Goal: Information Seeking & Learning: Find specific fact

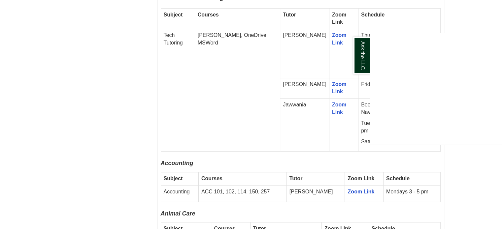
scroll to position [429, 0]
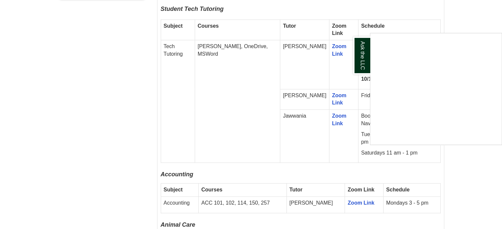
click at [477, 12] on div "Ask the LLC" at bounding box center [251, 114] width 502 height 229
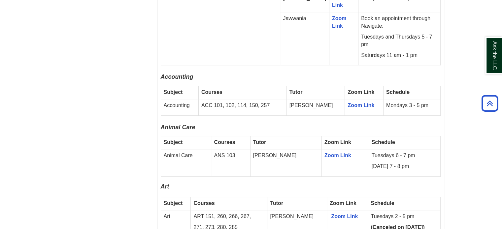
scroll to position [528, 0]
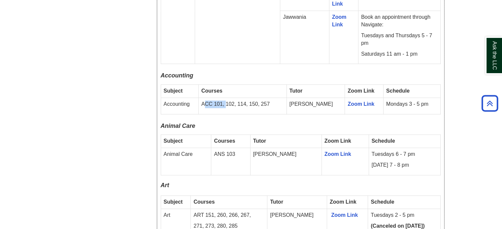
drag, startPoint x: 209, startPoint y: 94, endPoint x: 230, endPoint y: 96, distance: 20.8
click at [230, 101] on p "ACC 101, 102, 114, 150, 257" at bounding box center [242, 105] width 82 height 8
click at [214, 103] on td "ACC 101, 102, 114, 150, 257" at bounding box center [242, 106] width 88 height 16
drag, startPoint x: 310, startPoint y: 95, endPoint x: 326, endPoint y: 91, distance: 16.2
click at [324, 98] on td "[PERSON_NAME]" at bounding box center [315, 106] width 58 height 16
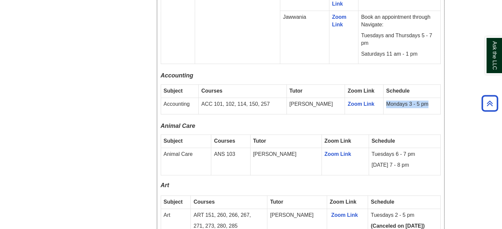
drag, startPoint x: 378, startPoint y: 96, endPoint x: 430, endPoint y: 97, distance: 51.8
click at [430, 98] on td "Mondays 3 - 5 pm" at bounding box center [411, 106] width 57 height 16
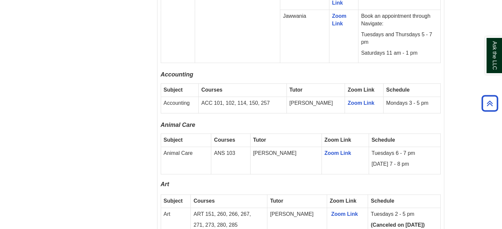
scroll to position [523, 0]
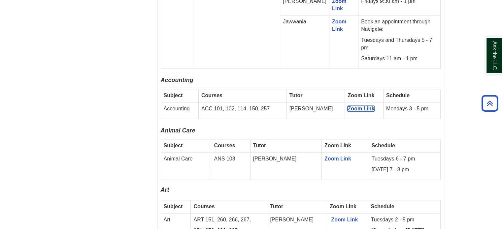
click at [347, 106] on link "Zoom Link" at bounding box center [360, 109] width 27 height 6
click at [320, 105] on td "[PERSON_NAME]" at bounding box center [315, 111] width 58 height 16
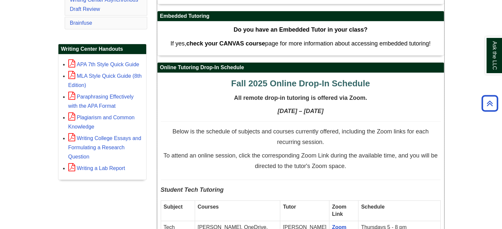
scroll to position [259, 0]
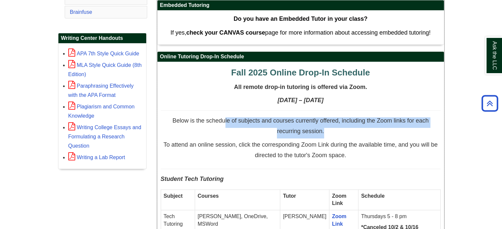
drag, startPoint x: 233, startPoint y: 118, endPoint x: 374, endPoint y: 126, distance: 141.8
click at [379, 127] on p "Below is the schedule of subjects and courses currently offered, including the …" at bounding box center [301, 127] width 280 height 21
click at [239, 135] on p "Below is the schedule of subjects and courses currently offered, including the …" at bounding box center [301, 127] width 280 height 21
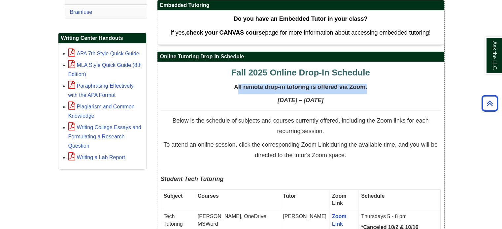
drag, startPoint x: 239, startPoint y: 88, endPoint x: 386, endPoint y: 88, distance: 147.2
click at [386, 88] on p "All remote drop-in tutoring is offered via Zoom." at bounding box center [301, 89] width 280 height 11
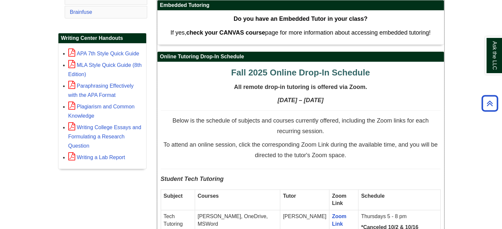
click at [357, 135] on p "Below is the schedule of subjects and courses currently offered, including the …" at bounding box center [301, 127] width 280 height 21
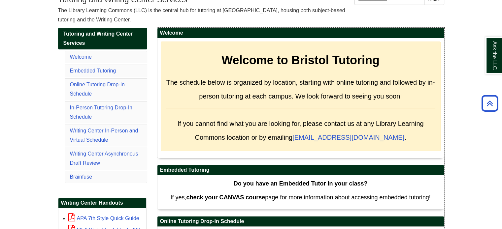
scroll to position [0, 0]
